Goal: Book appointment/travel/reservation

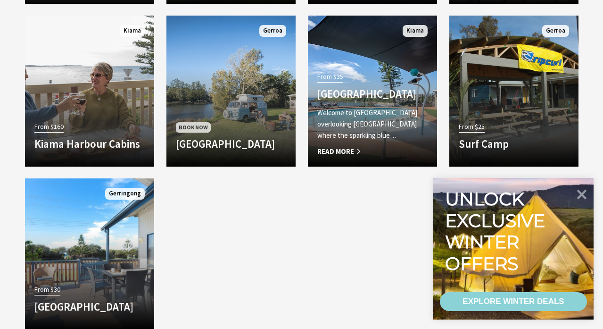
scroll to position [981, 0]
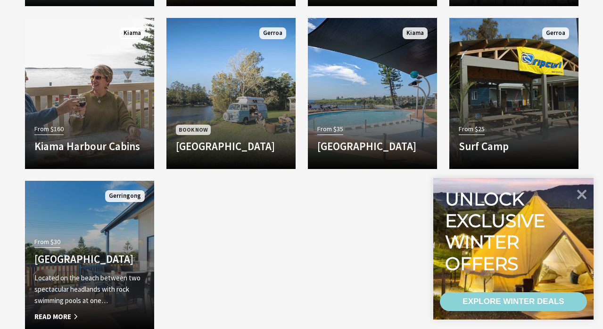
click at [100, 252] on h4 "[GEOGRAPHIC_DATA]" at bounding box center [89, 258] width 110 height 13
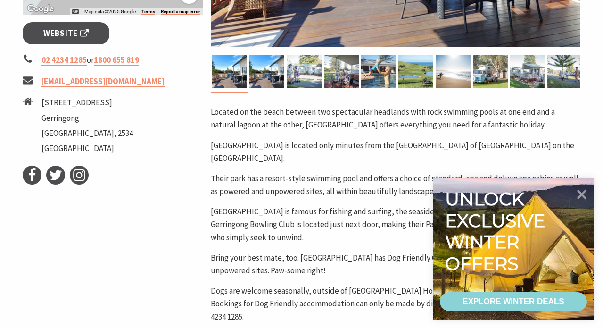
scroll to position [381, 0]
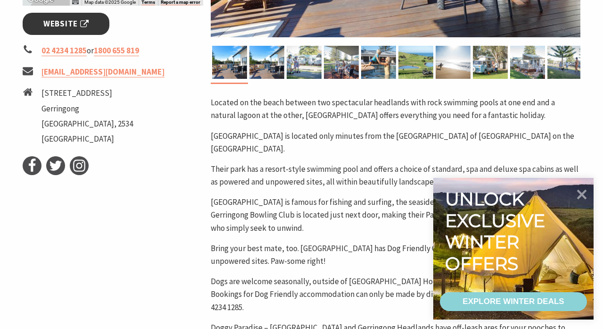
click at [83, 26] on span "Website" at bounding box center [65, 23] width 45 height 13
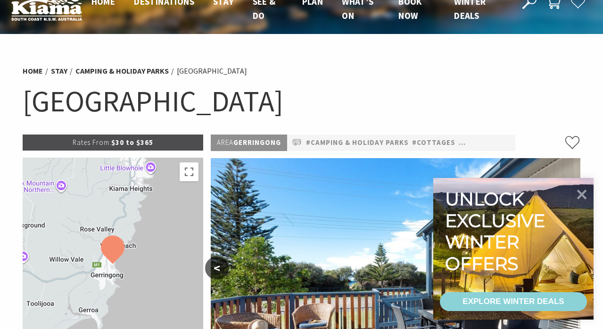
scroll to position [0, 0]
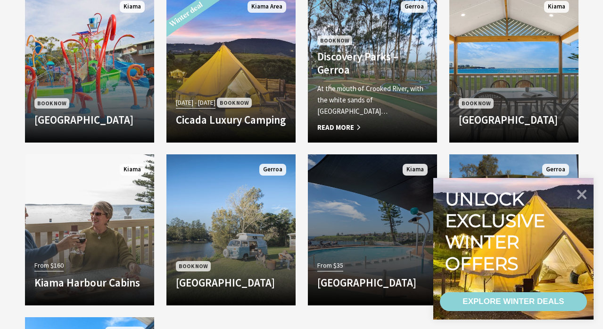
scroll to position [841, 0]
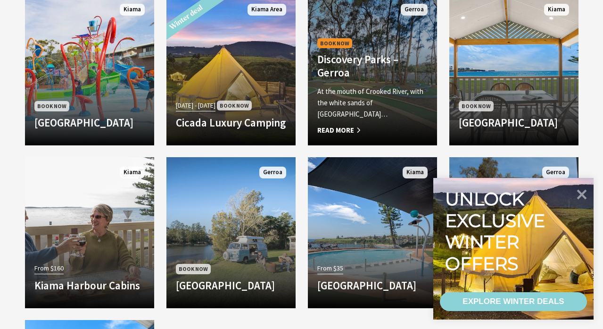
click at [341, 42] on span "Book Now" at bounding box center [334, 43] width 35 height 10
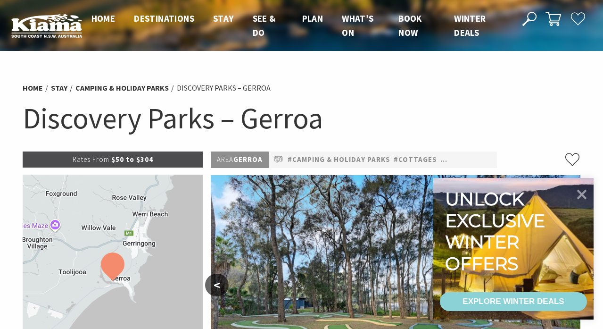
select select "3"
select select "2"
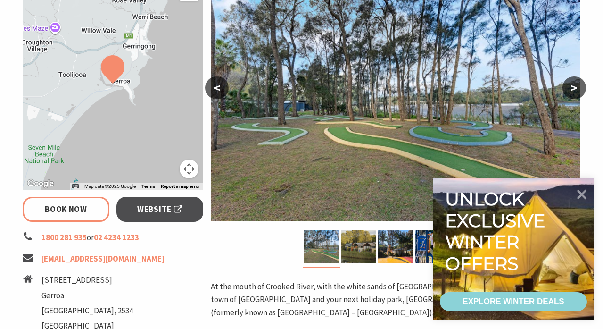
scroll to position [201, 0]
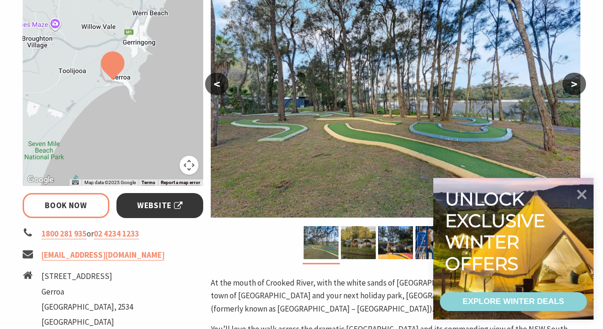
click at [159, 208] on span "Website" at bounding box center [159, 205] width 45 height 13
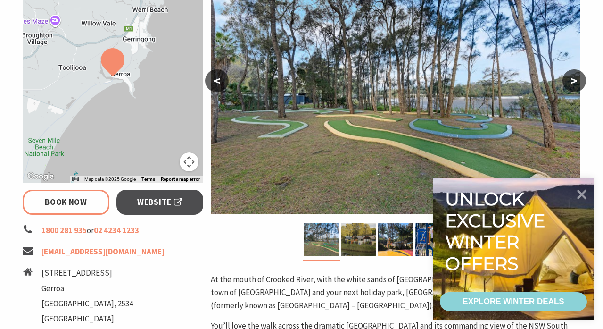
scroll to position [205, 0]
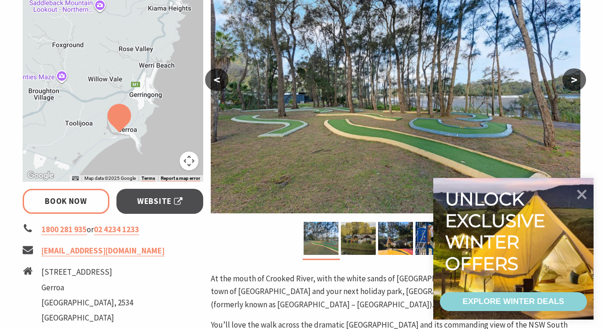
drag, startPoint x: 158, startPoint y: 113, endPoint x: 164, endPoint y: 170, distance: 57.9
click at [164, 170] on div at bounding box center [113, 75] width 181 height 212
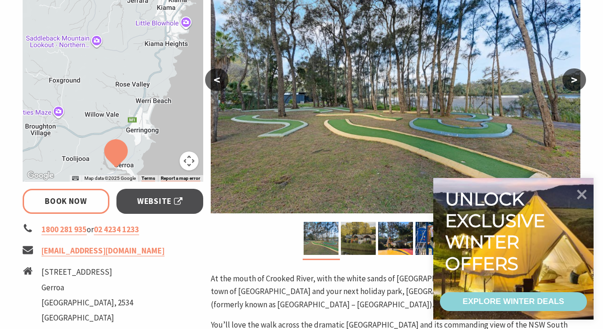
drag, startPoint x: 64, startPoint y: 111, endPoint x: 61, endPoint y: 146, distance: 35.5
click at [61, 146] on div at bounding box center [113, 75] width 181 height 212
click at [124, 83] on div at bounding box center [113, 75] width 181 height 212
click at [130, 91] on div at bounding box center [113, 75] width 181 height 212
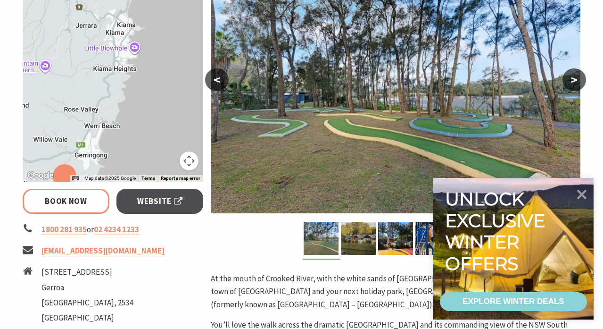
drag, startPoint x: 172, startPoint y: 75, endPoint x: 123, endPoint y: 103, distance: 56.5
click at [123, 103] on div at bounding box center [113, 75] width 181 height 212
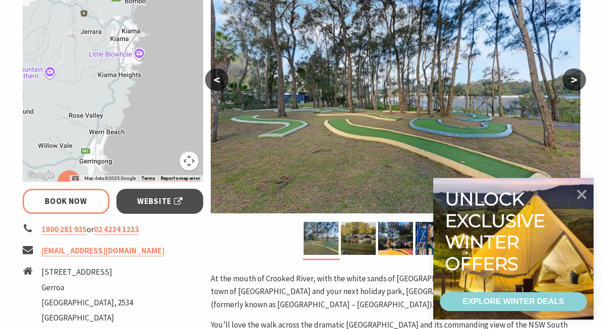
click at [94, 34] on div at bounding box center [113, 75] width 181 height 212
select select "3"
